Goal: Task Accomplishment & Management: Manage account settings

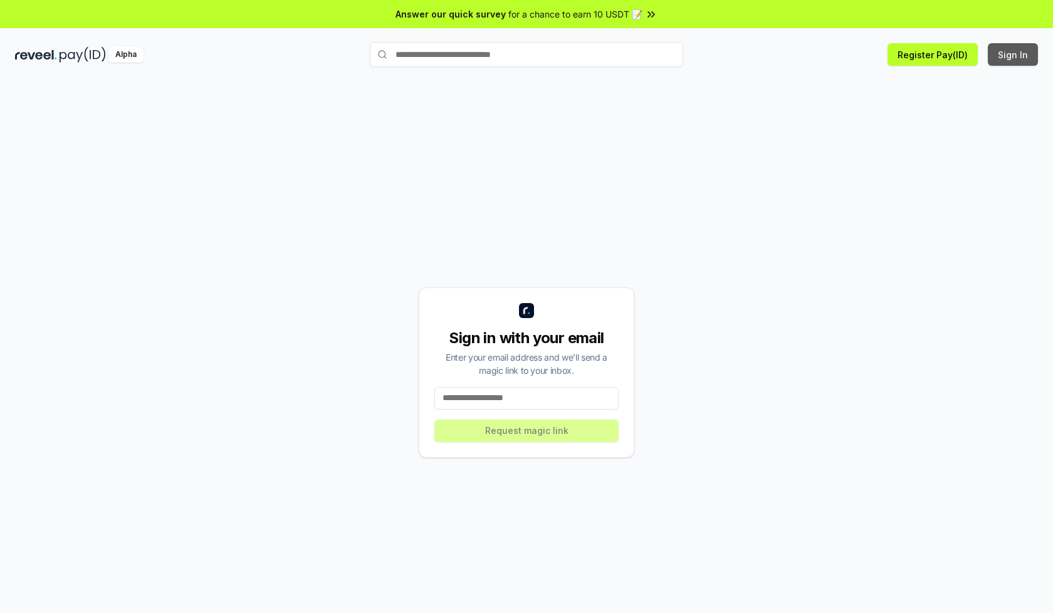
click at [1013, 55] on button "Sign In" at bounding box center [1013, 54] width 50 height 23
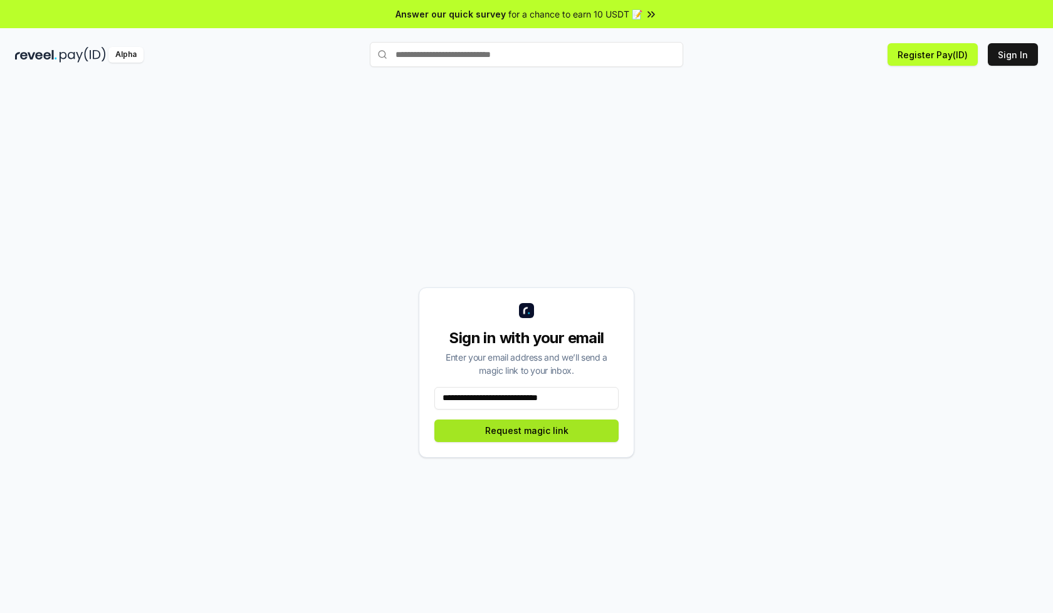
type input "**********"
click at [526, 430] on button "Request magic link" at bounding box center [526, 431] width 184 height 23
